Goal: Check status: Check status

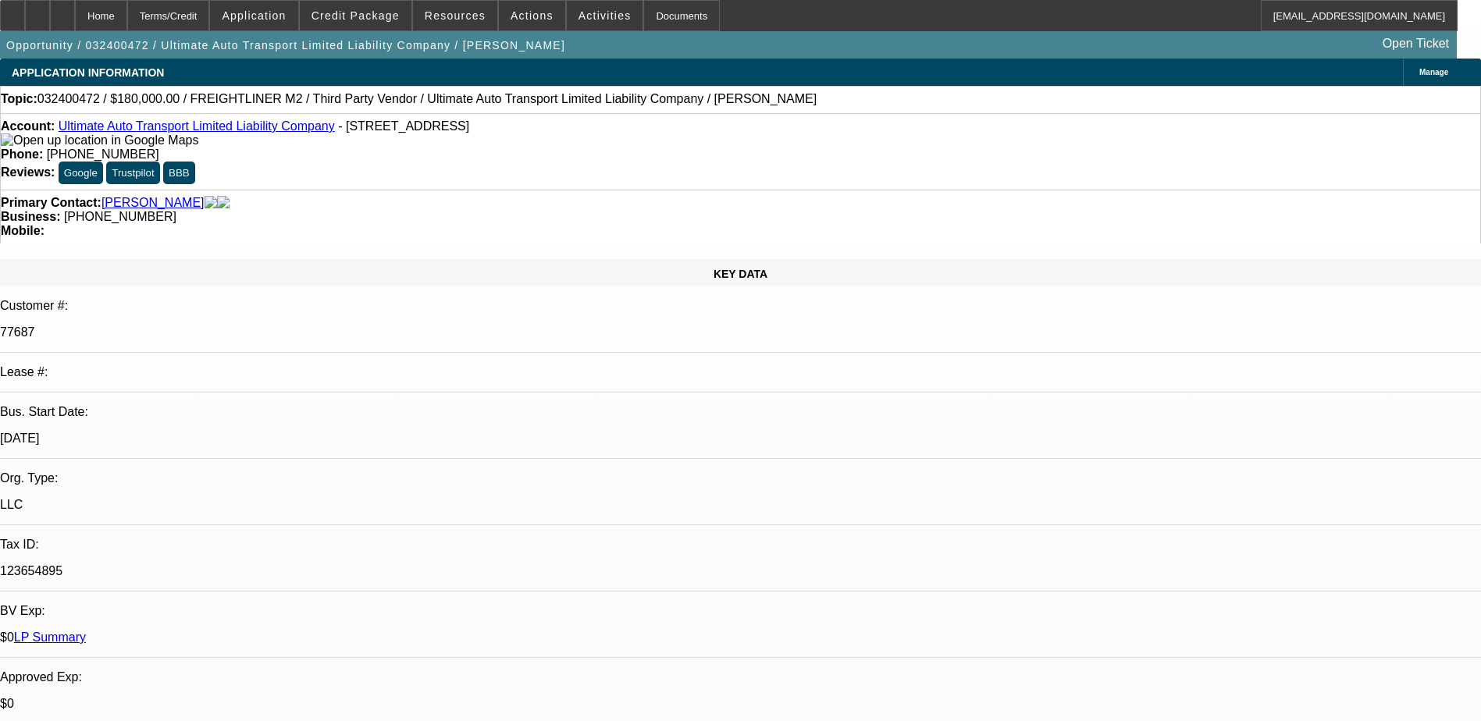
select select "0"
select select "2"
select select "0"
select select "6"
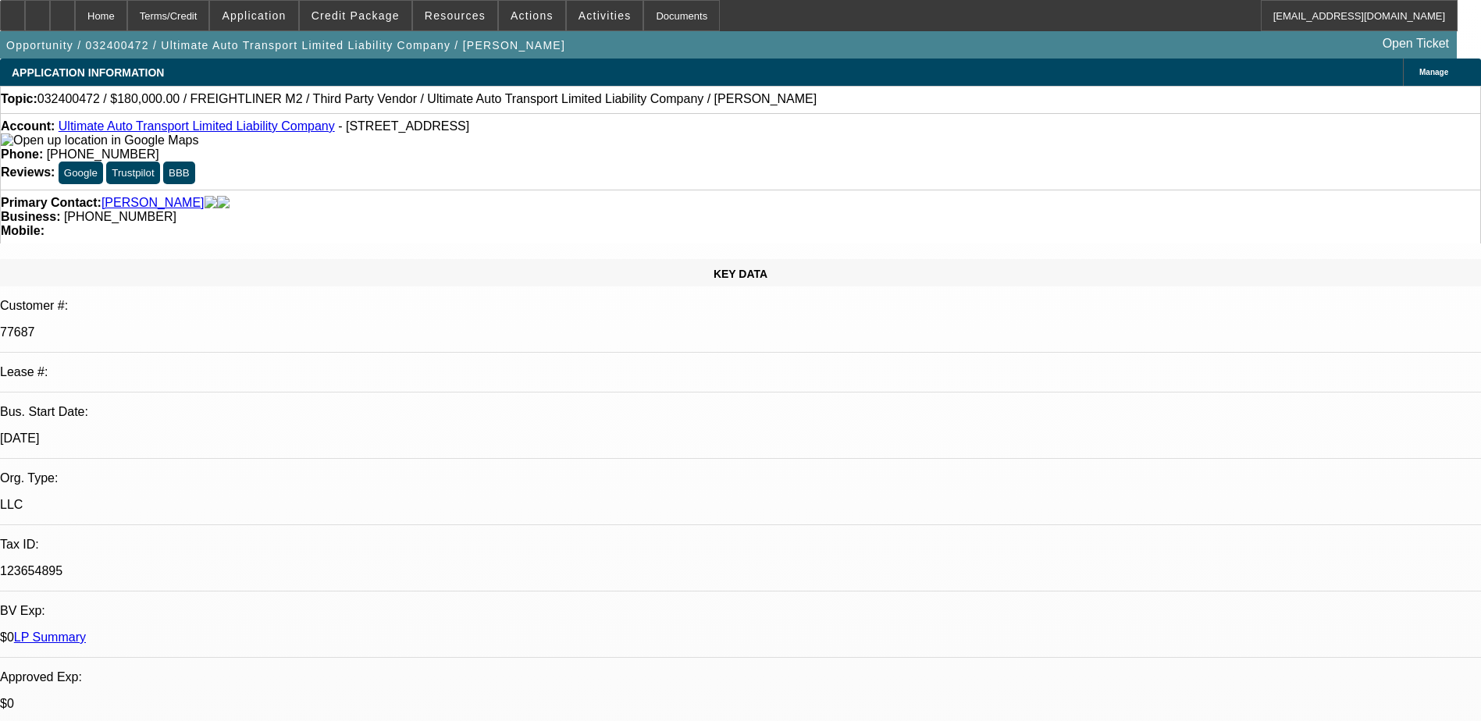
select select "0"
select select "2"
select select "0"
select select "6"
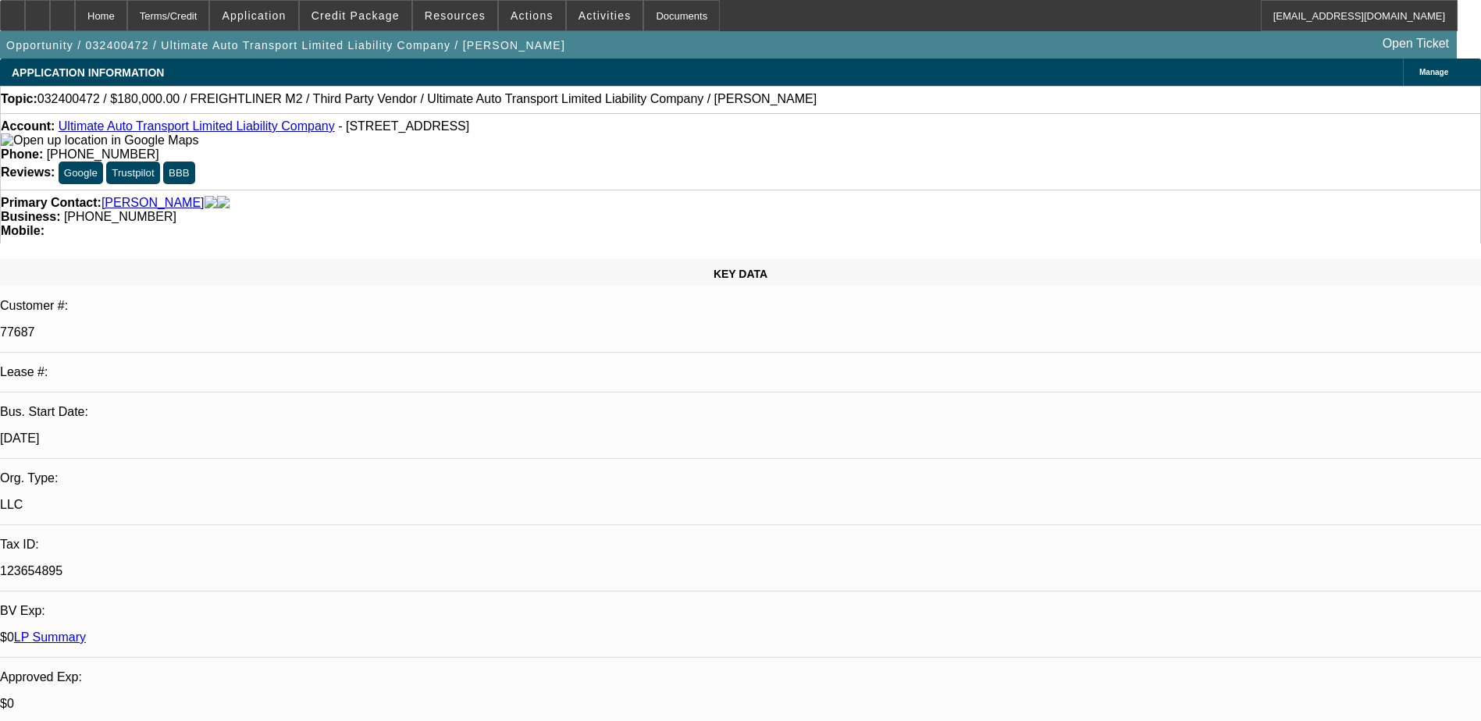
select select "0"
select select "2"
select select "0"
select select "6"
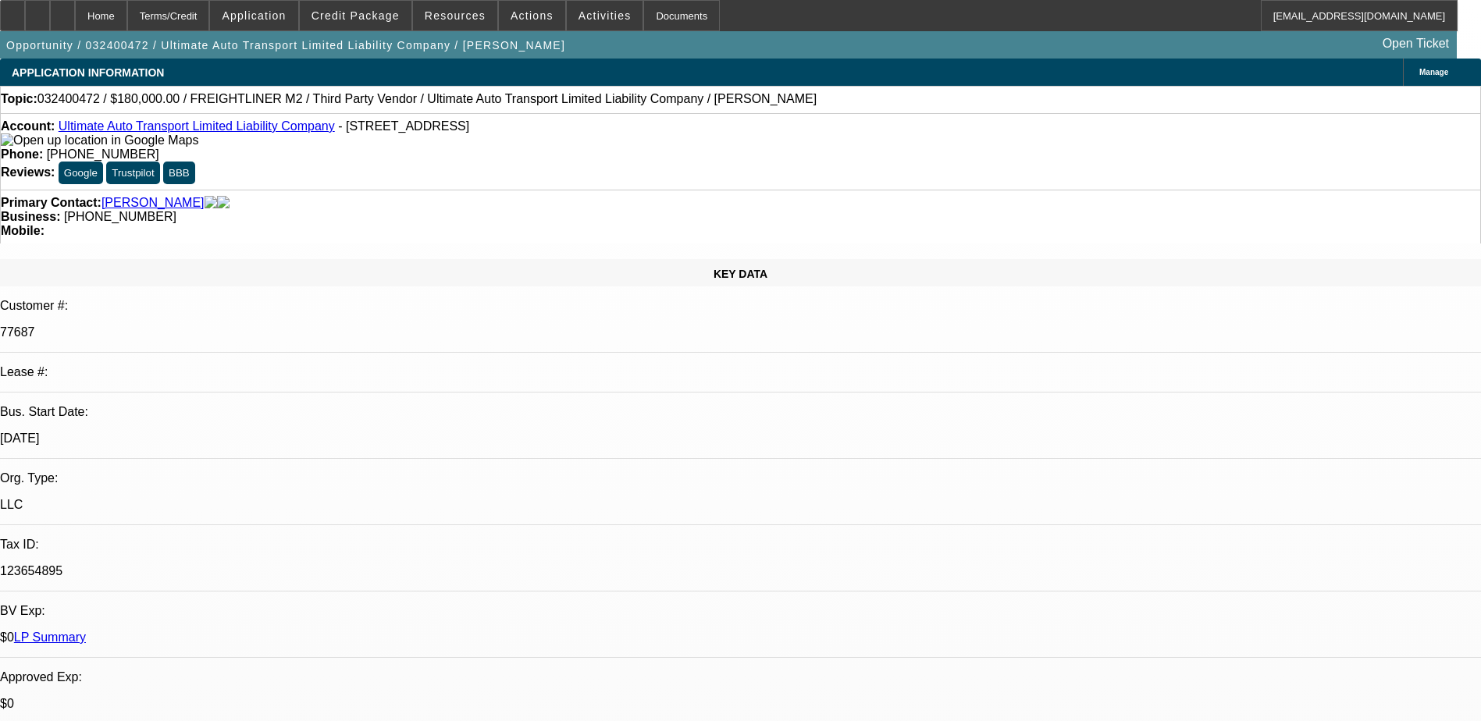
select select "0"
select select "2"
select select "0"
select select "6"
